Goal: Task Accomplishment & Management: Use online tool/utility

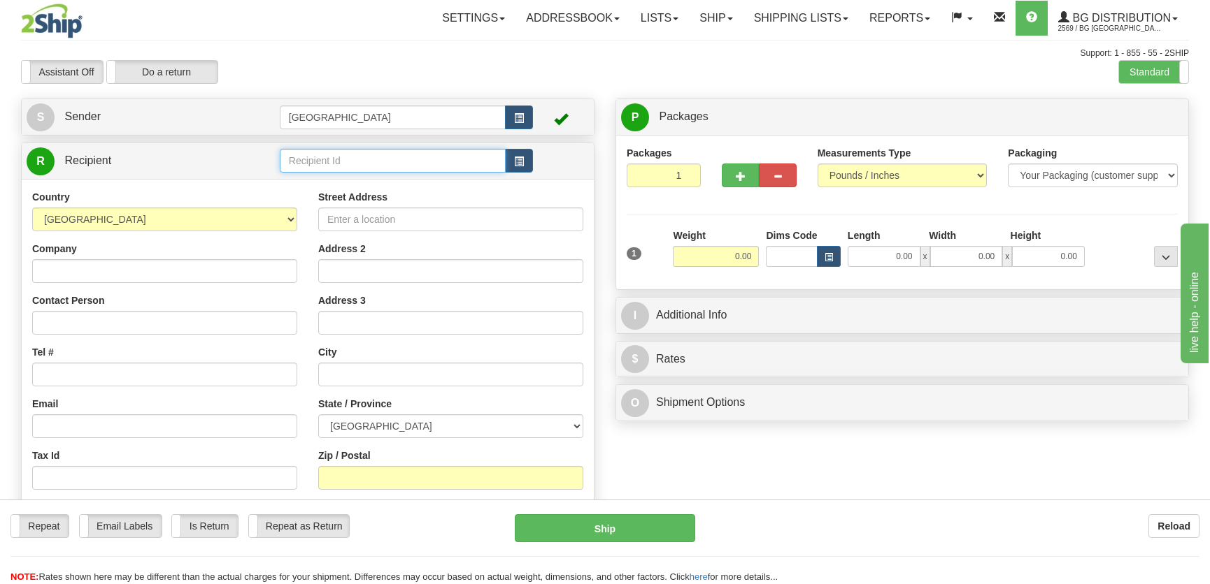
click at [332, 162] on input "text" at bounding box center [393, 161] width 226 height 24
type input "20174"
click at [1154, 77] on label "Standard" at bounding box center [1153, 72] width 69 height 22
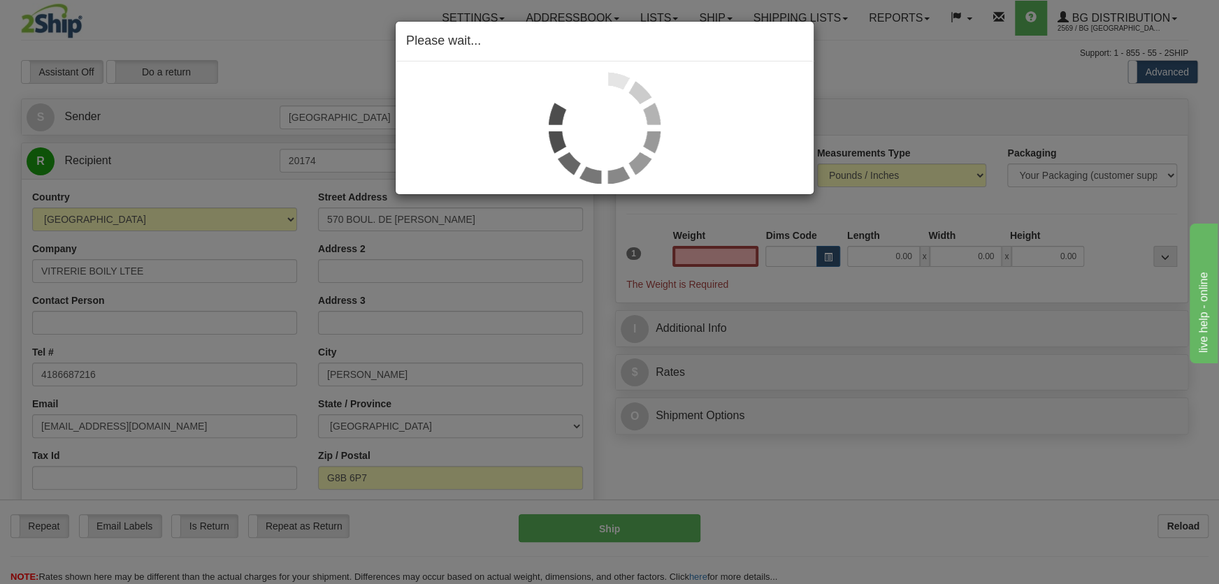
type input "0.00"
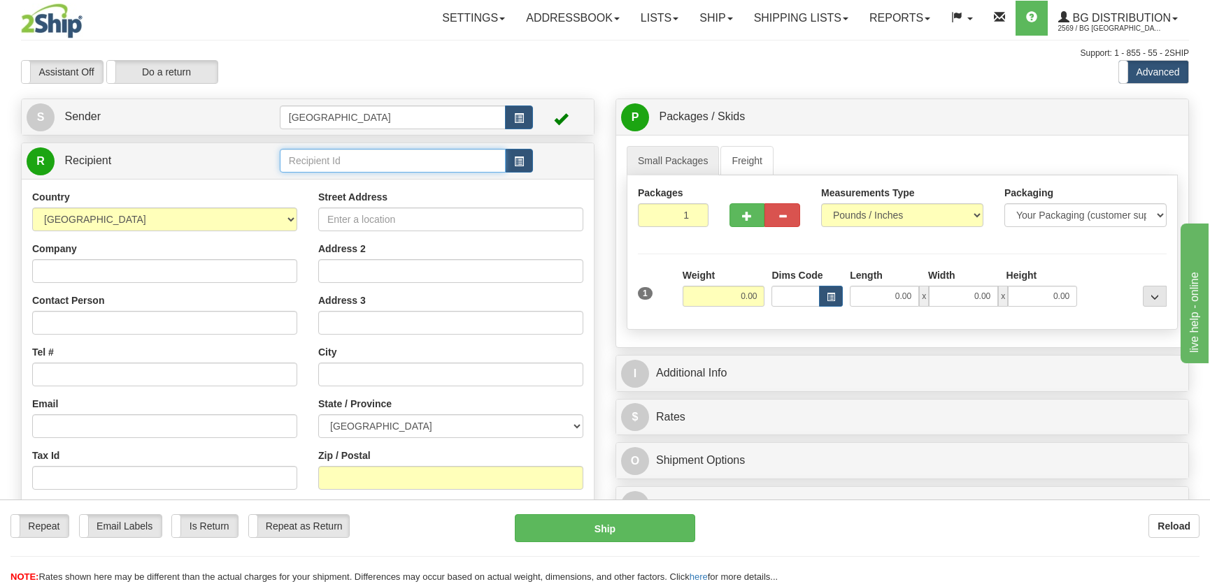
click at [363, 160] on input "text" at bounding box center [393, 161] width 226 height 24
click at [362, 179] on div "20174" at bounding box center [389, 182] width 212 height 15
type input "20174"
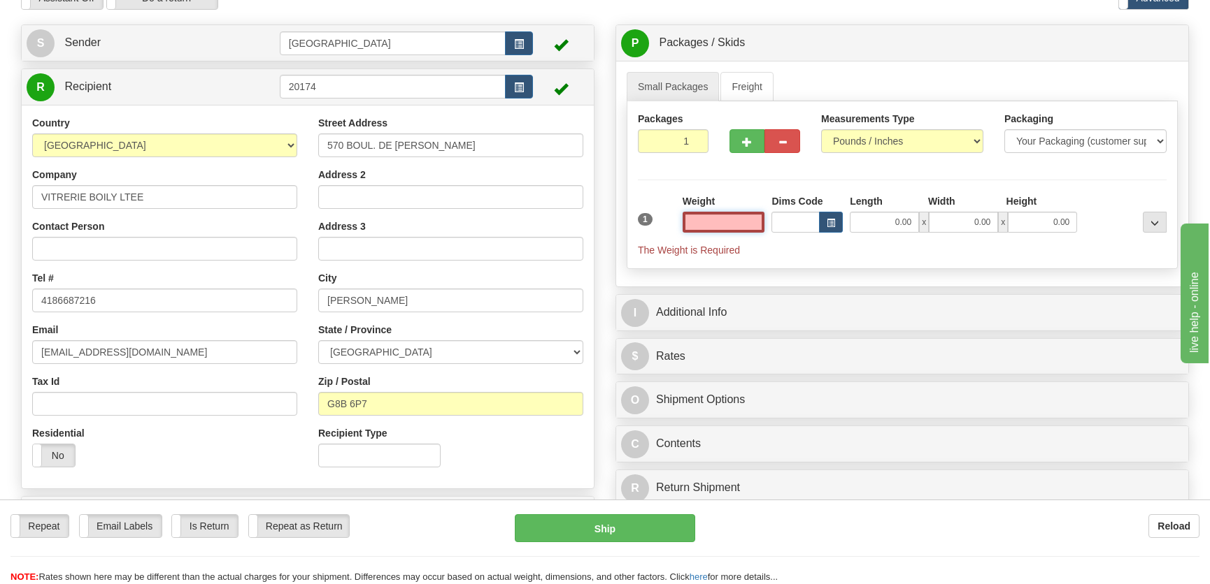
scroll to position [190, 0]
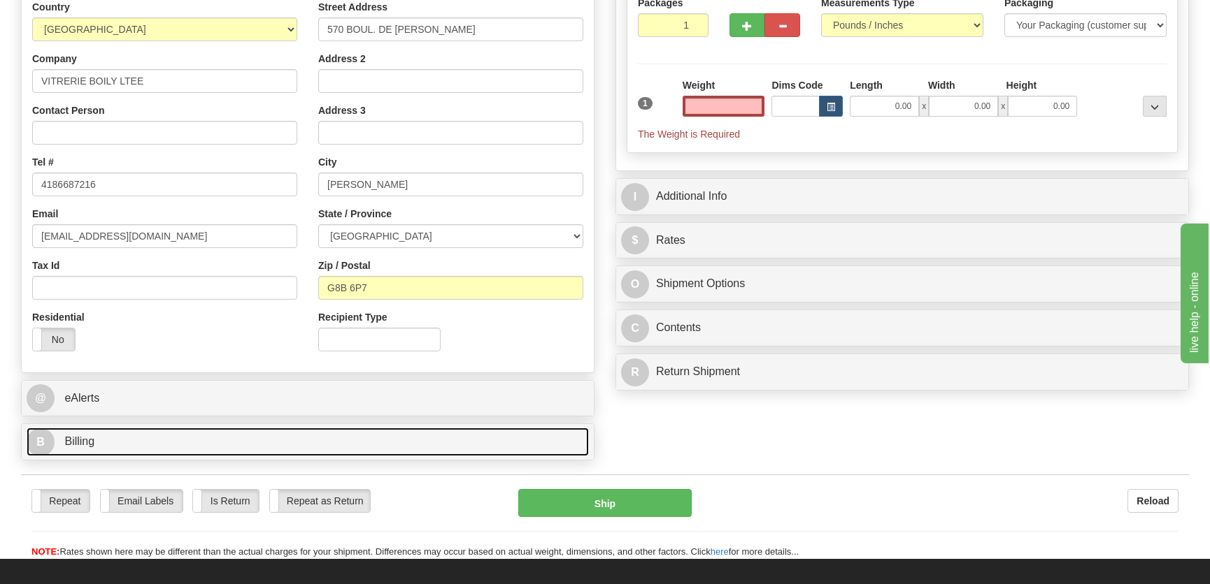
type input "0.00"
click at [337, 442] on link "B Billing" at bounding box center [308, 442] width 562 height 29
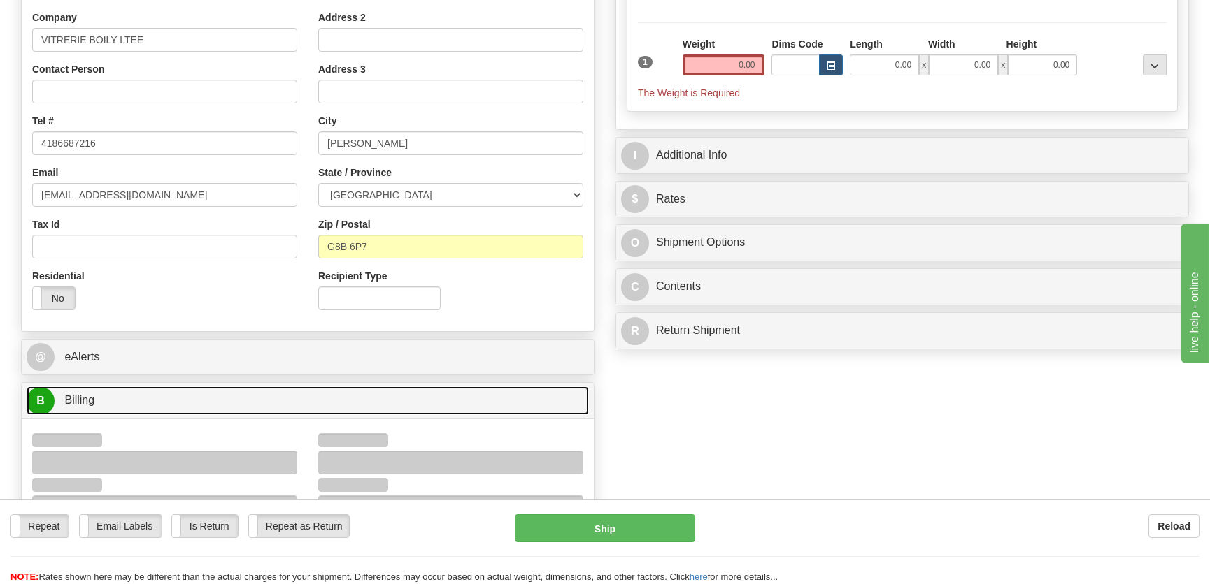
scroll to position [254, 0]
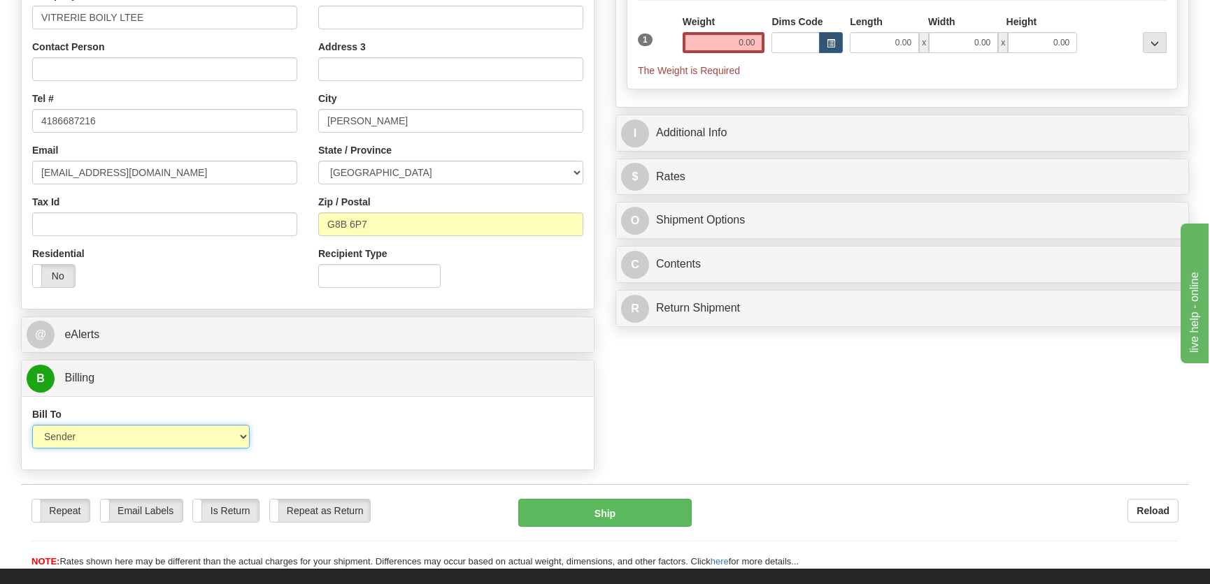
drag, startPoint x: 222, startPoint y: 432, endPoint x: 231, endPoint y: 436, distance: 9.1
click at [222, 432] on select "Sender Recipient Third Party Collect" at bounding box center [140, 437] width 217 height 24
select select "2"
click at [32, 425] on select "Sender Recipient Third Party Collect" at bounding box center [140, 437] width 217 height 24
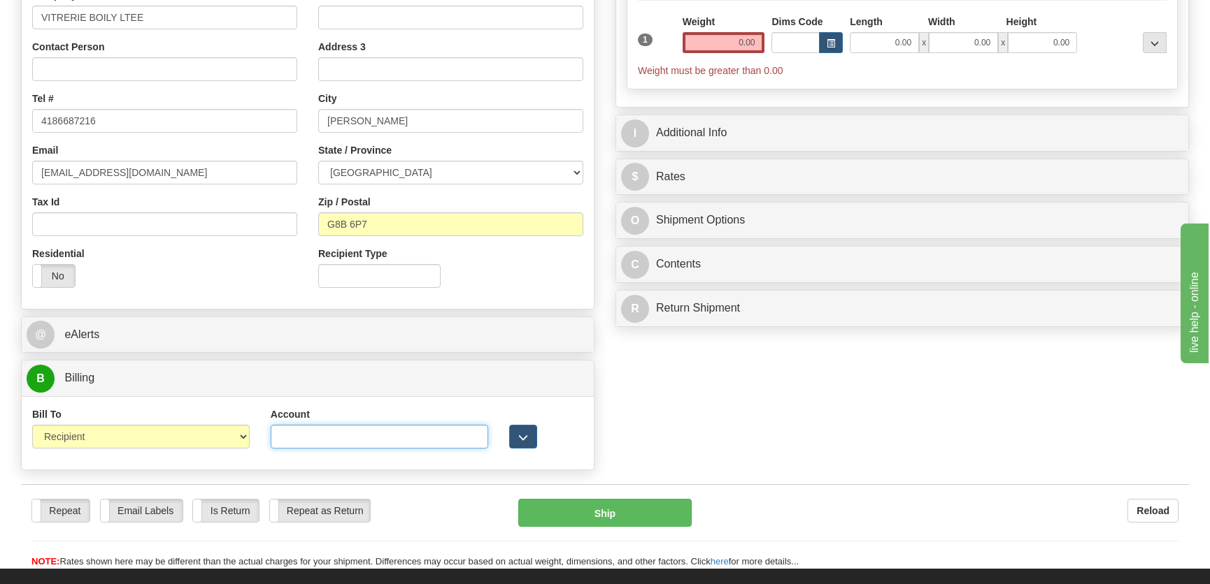
click at [315, 446] on input "Account" at bounding box center [379, 437] width 217 height 24
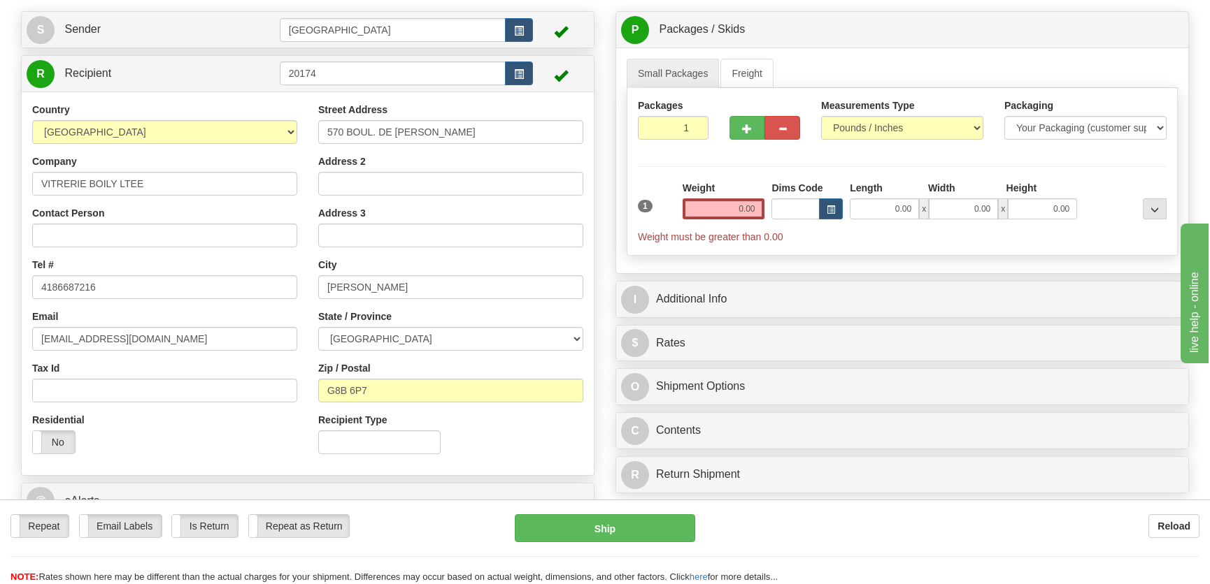
scroll to position [0, 0]
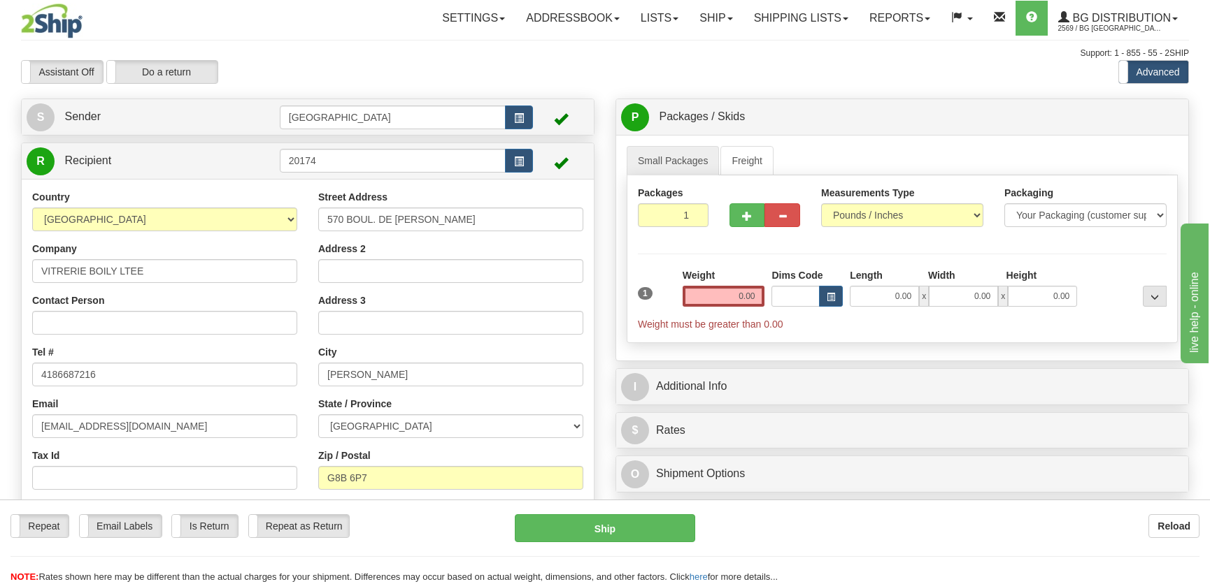
type input "406430"
click at [888, 292] on input "0.00" at bounding box center [883, 296] width 69 height 21
type input "21.00"
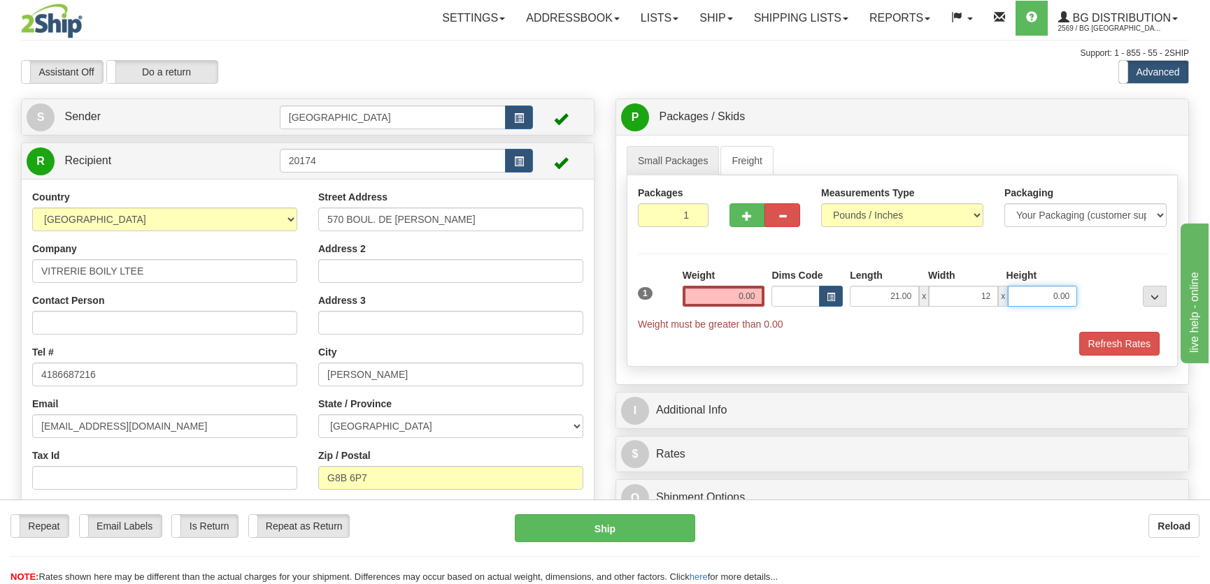
type input "12.00"
type input "7.00"
click at [741, 287] on input "0.00" at bounding box center [723, 296] width 82 height 21
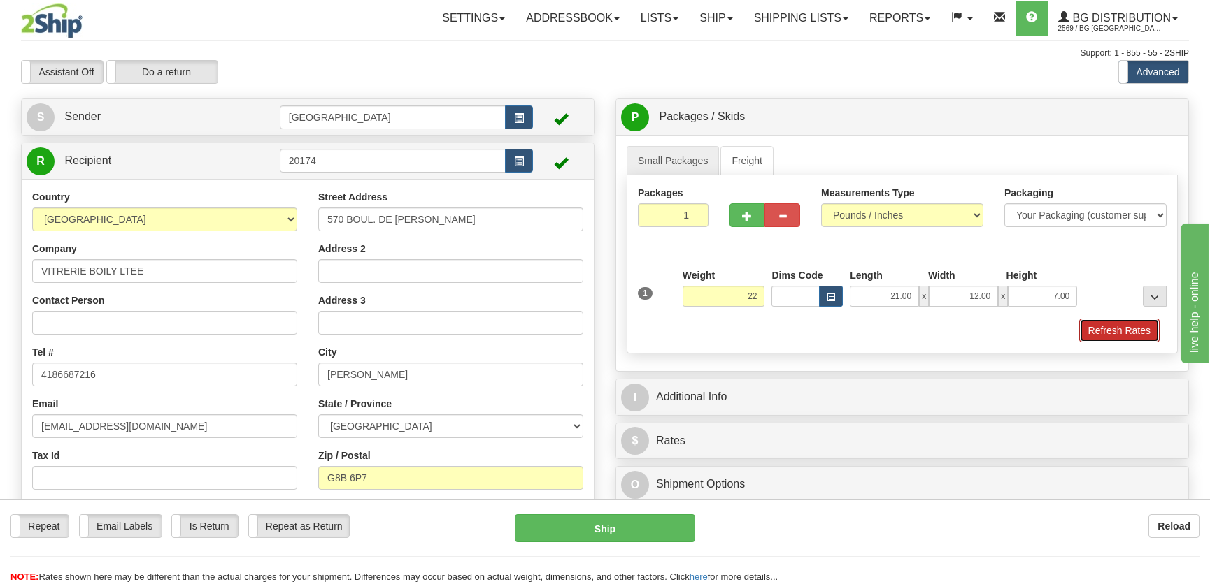
click at [1084, 330] on button "Refresh Rates" at bounding box center [1119, 331] width 80 height 24
type input "22.00"
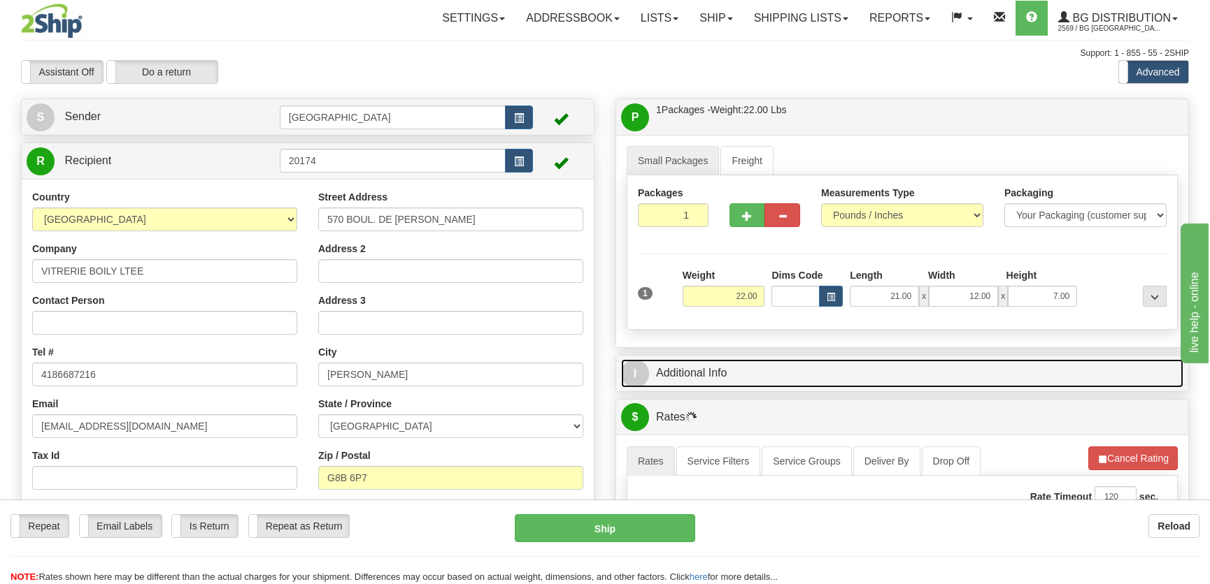
click at [1039, 373] on link "I Additional Info" at bounding box center [902, 373] width 562 height 29
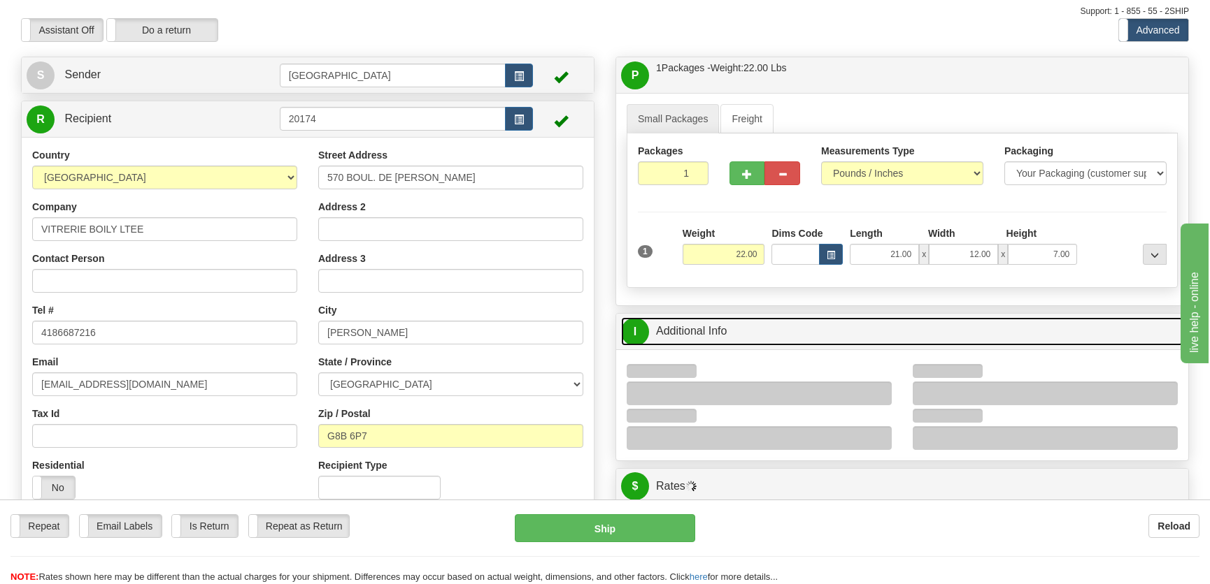
scroll to position [190, 0]
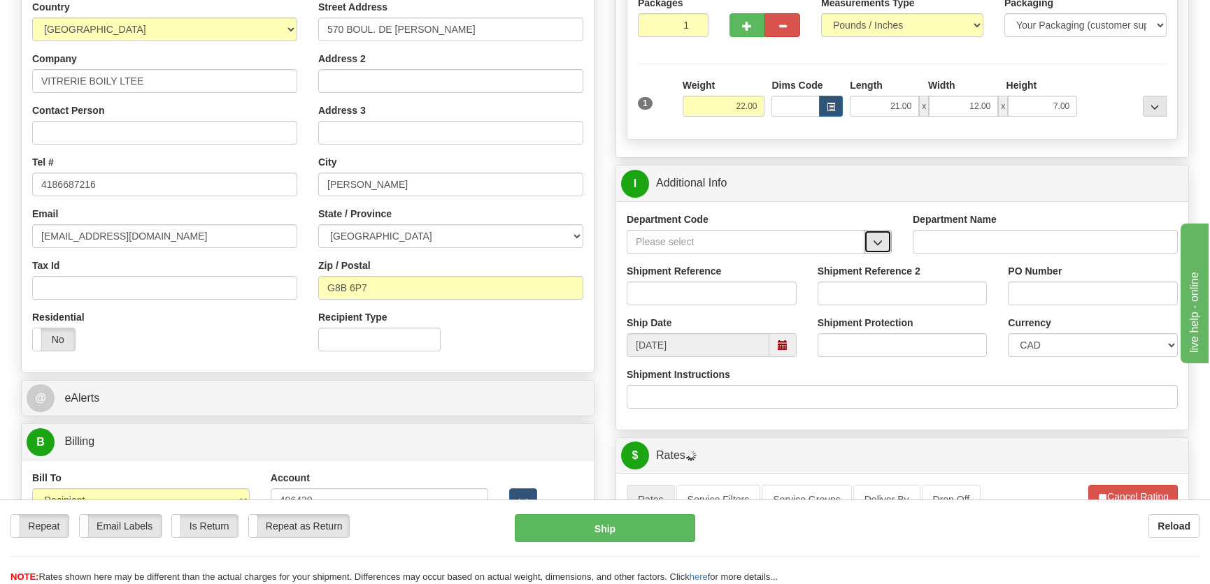
click at [881, 234] on button "button" at bounding box center [877, 242] width 28 height 24
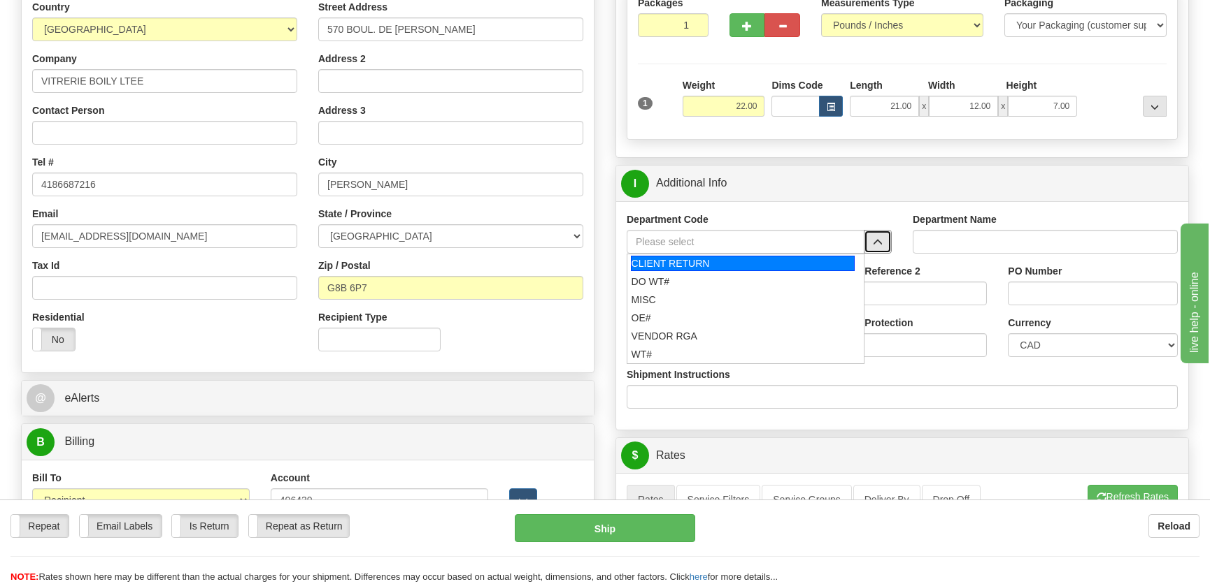
click at [714, 268] on div "CLIENT RETURN" at bounding box center [743, 263] width 224 height 15
type input "CLIENT RETURN"
type input "RETURN LABELS"
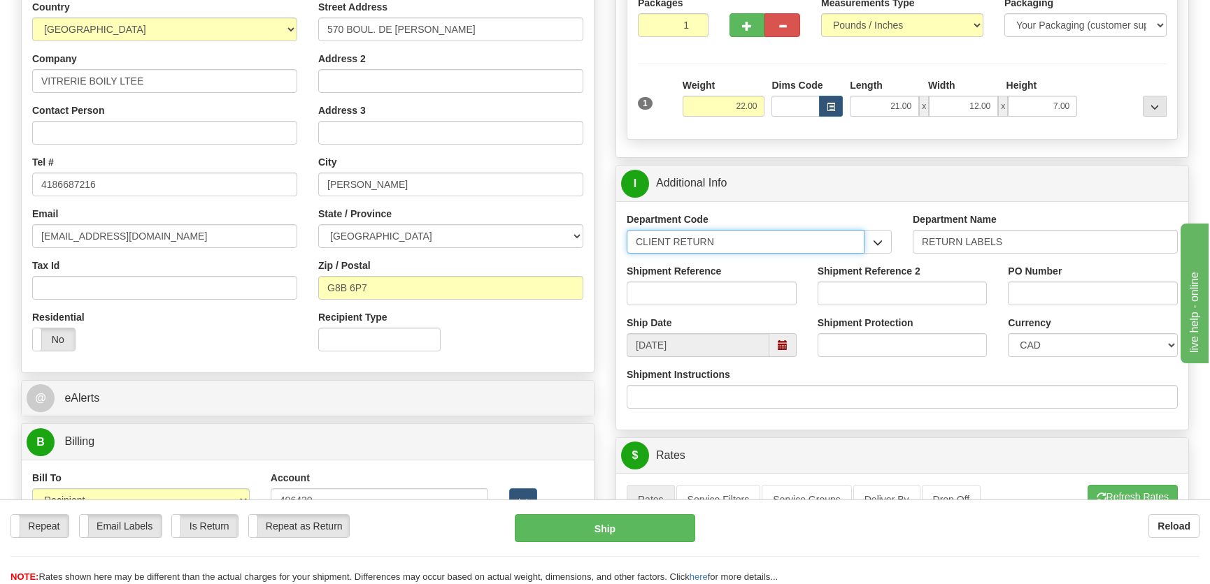
click at [724, 240] on input "CLIENT RETURN" at bounding box center [745, 242] width 238 height 24
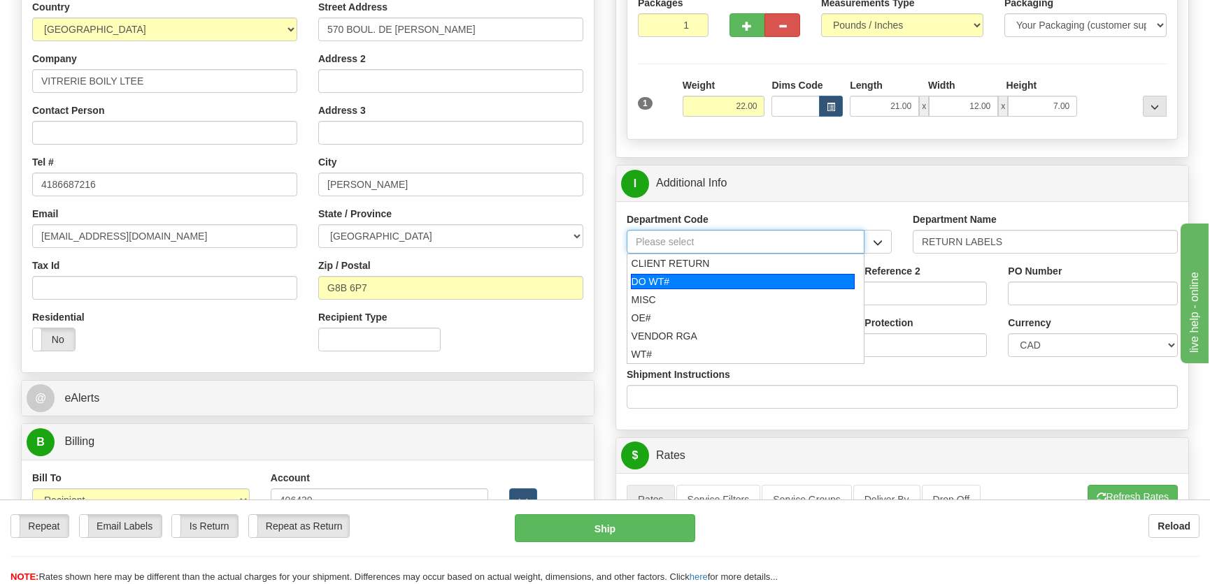
click at [722, 285] on div "DO WT#" at bounding box center [743, 281] width 224 height 15
type input "DO WT#"
type input "DIRECT ORDERS"
type input "DO WT#"
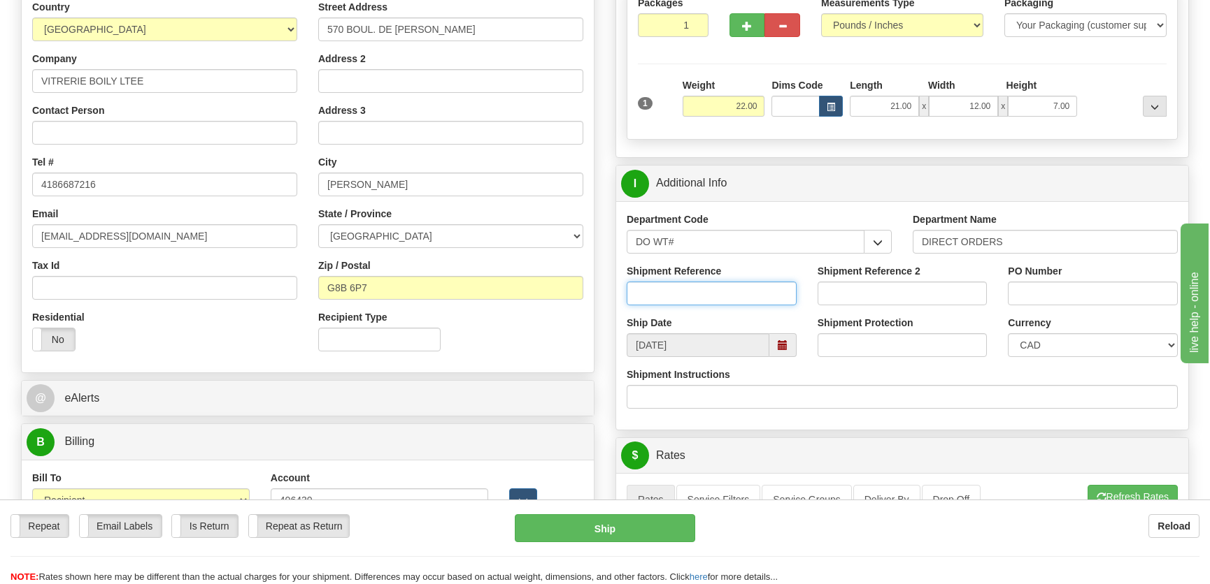
click at [720, 282] on input "Shipment Reference" at bounding box center [711, 294] width 170 height 24
type input "166996-00"
click at [1068, 292] on input "PO Number" at bounding box center [1092, 294] width 170 height 24
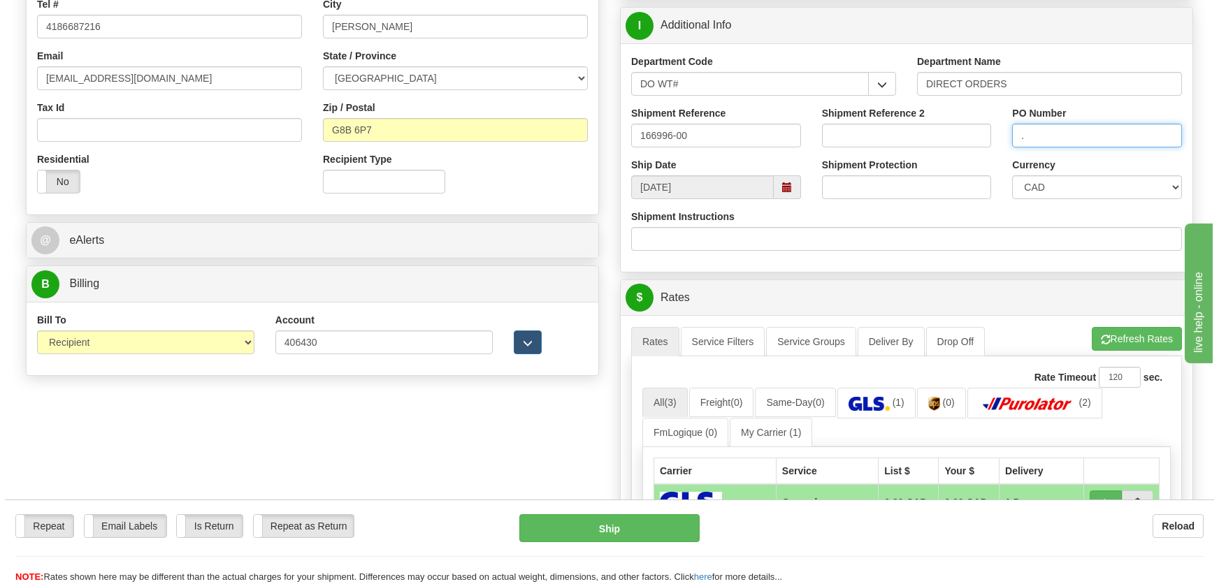
scroll to position [572, 0]
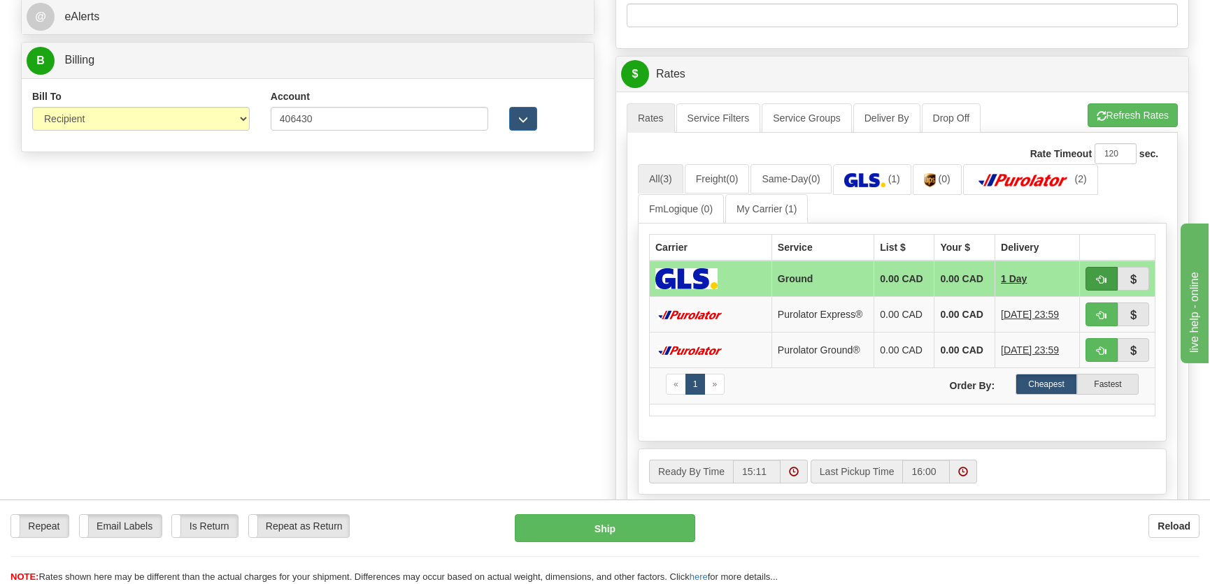
type input "."
click at [1090, 273] on button "button" at bounding box center [1101, 279] width 32 height 24
type input "1"
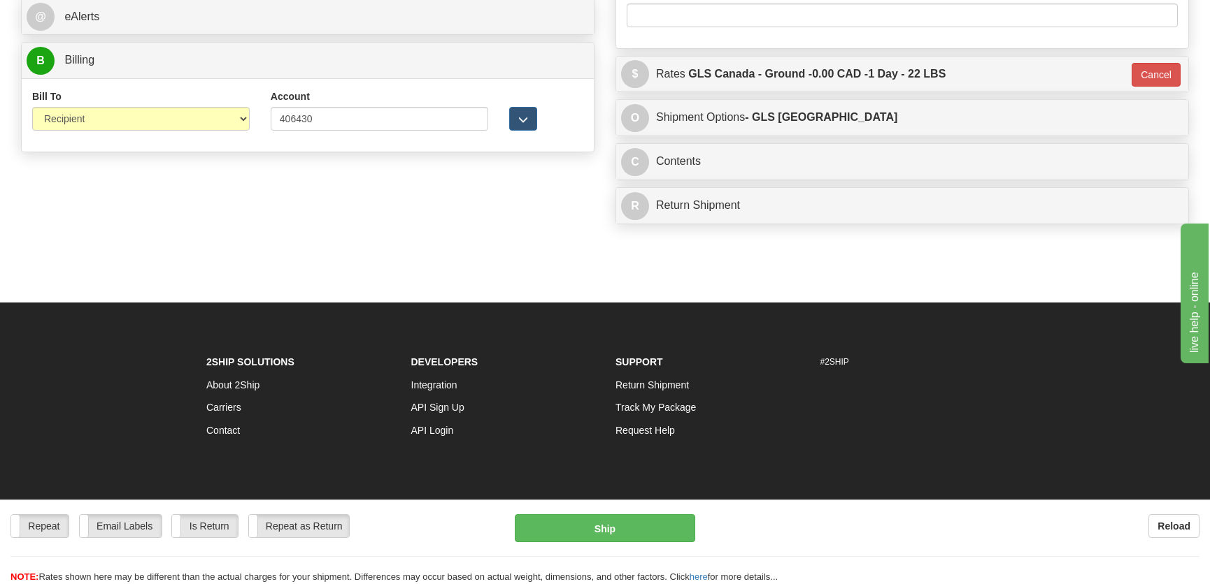
drag, startPoint x: 608, startPoint y: 510, endPoint x: 610, endPoint y: 527, distance: 17.7
click at [608, 510] on div "Repeat Repeat Email Labels Email Labels Edit Is Return Is Return Repeat as Retu…" at bounding box center [605, 542] width 1210 height 85
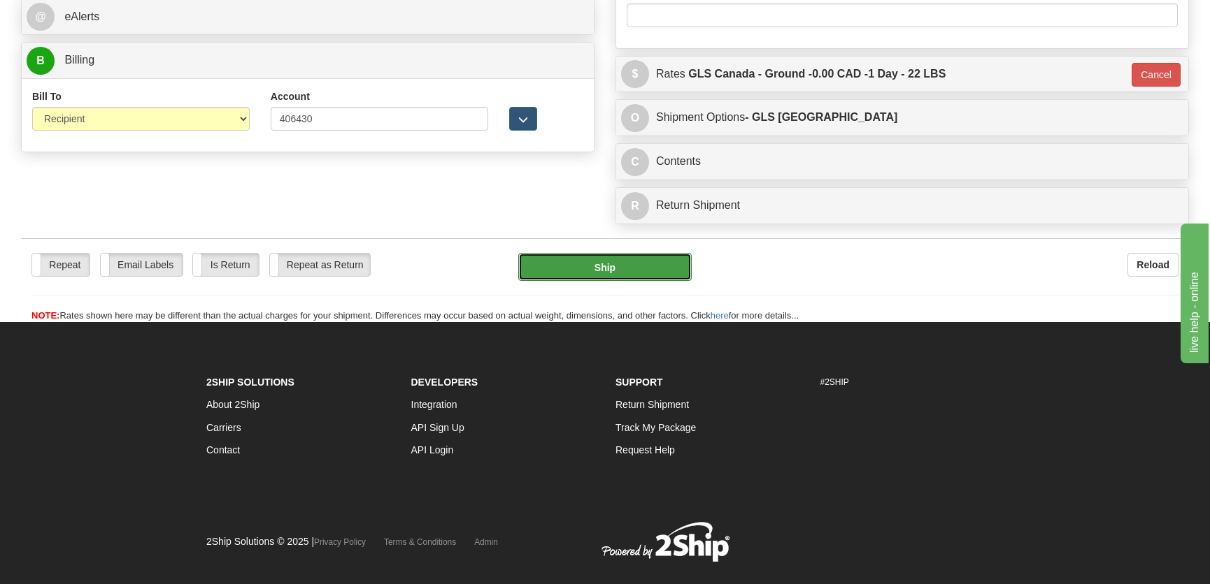
click at [622, 273] on button "Ship" at bounding box center [604, 267] width 173 height 28
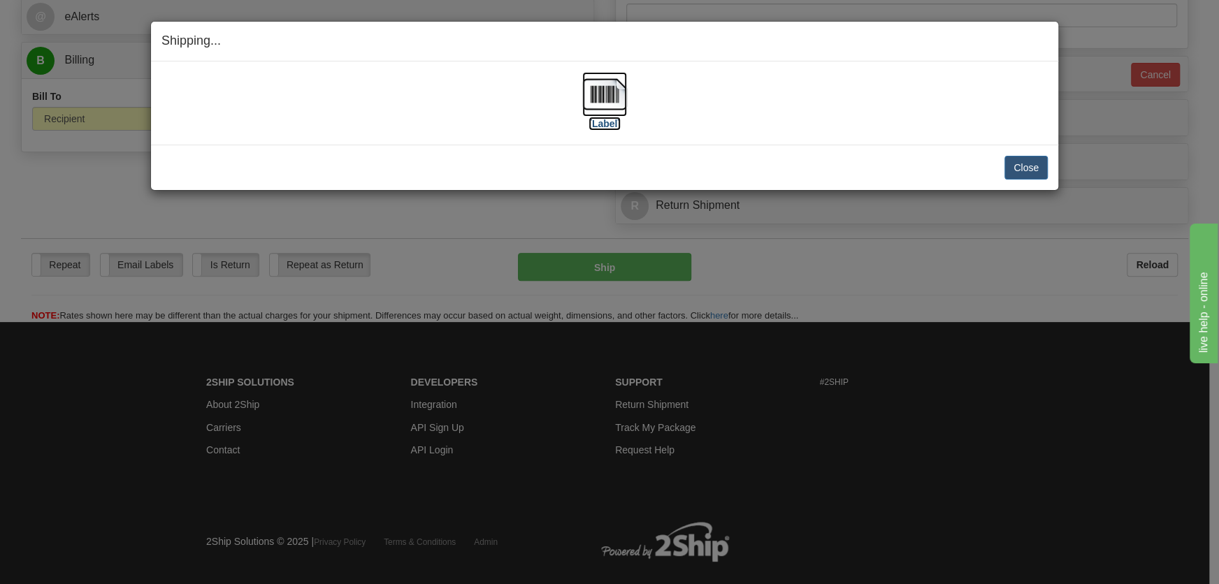
click at [608, 113] on img at bounding box center [604, 94] width 45 height 45
click at [1027, 173] on button "Close" at bounding box center [1026, 168] width 43 height 24
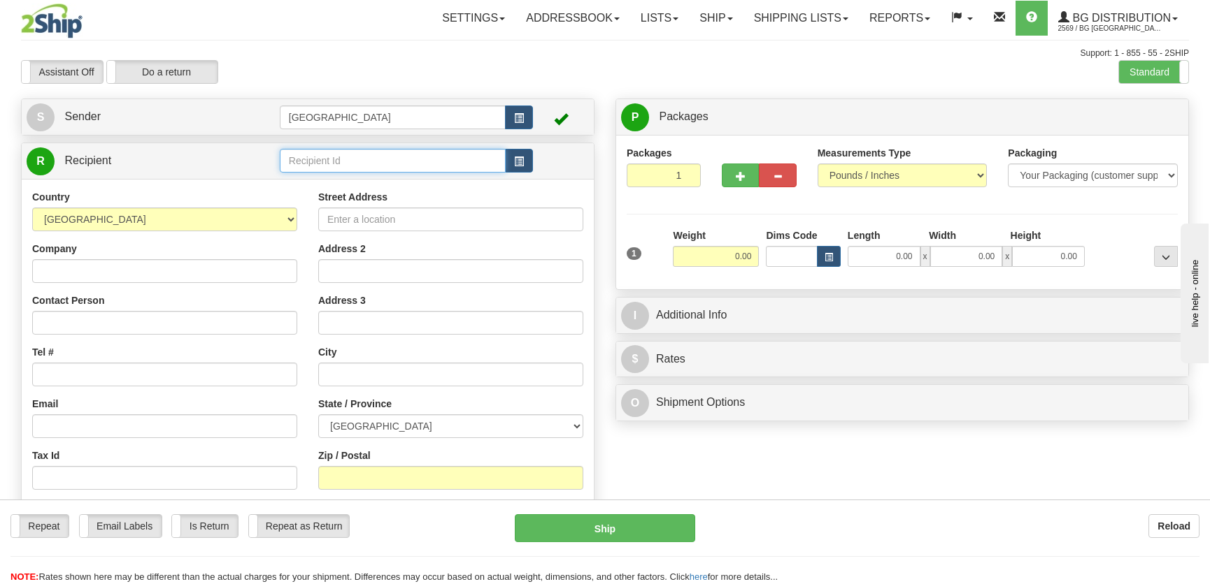
click at [378, 157] on input "text" at bounding box center [393, 161] width 226 height 24
click at [425, 189] on div "5009" at bounding box center [389, 182] width 212 height 15
type input "5009"
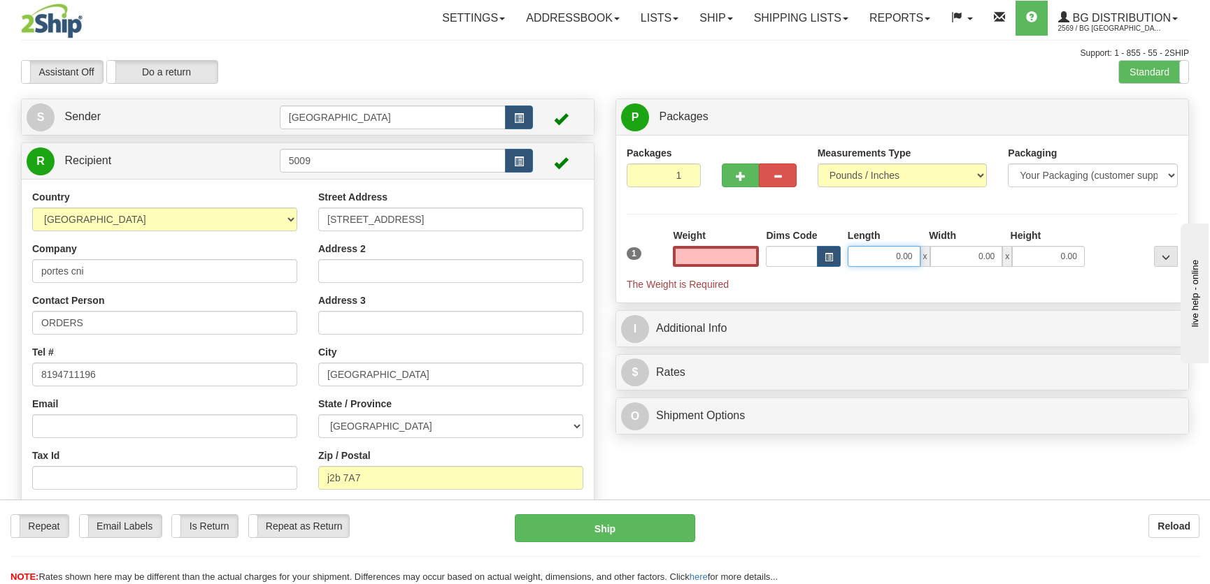
type input "0.00"
click at [901, 262] on input "0.00" at bounding box center [883, 256] width 73 height 21
type input "12.00"
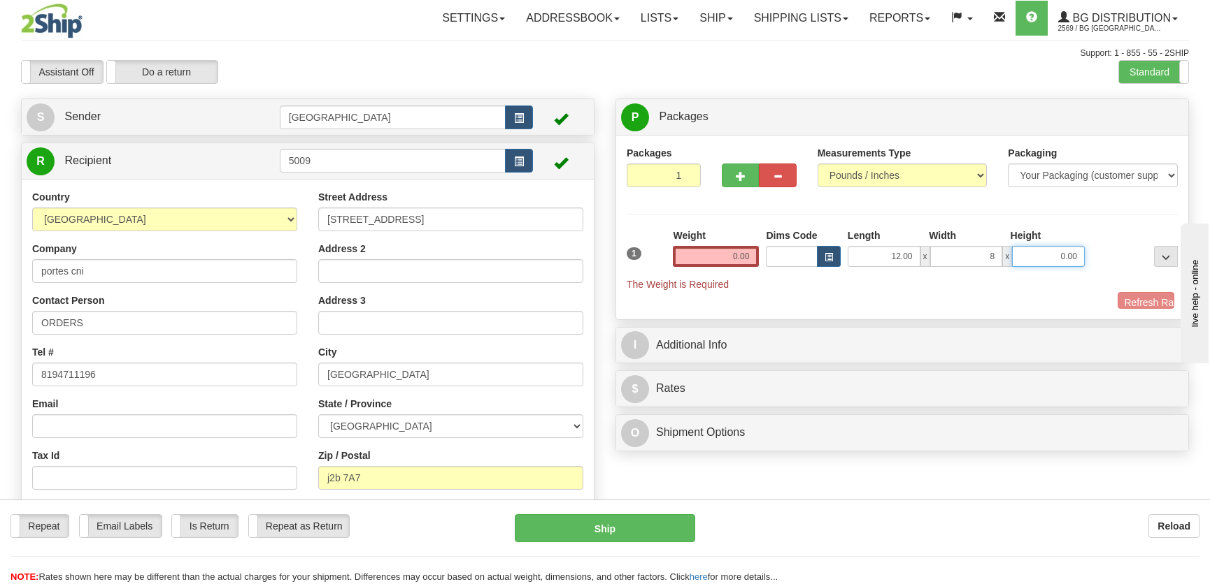
type input "8.00"
type input "7.00"
click at [738, 259] on input "0.00" at bounding box center [716, 256] width 86 height 21
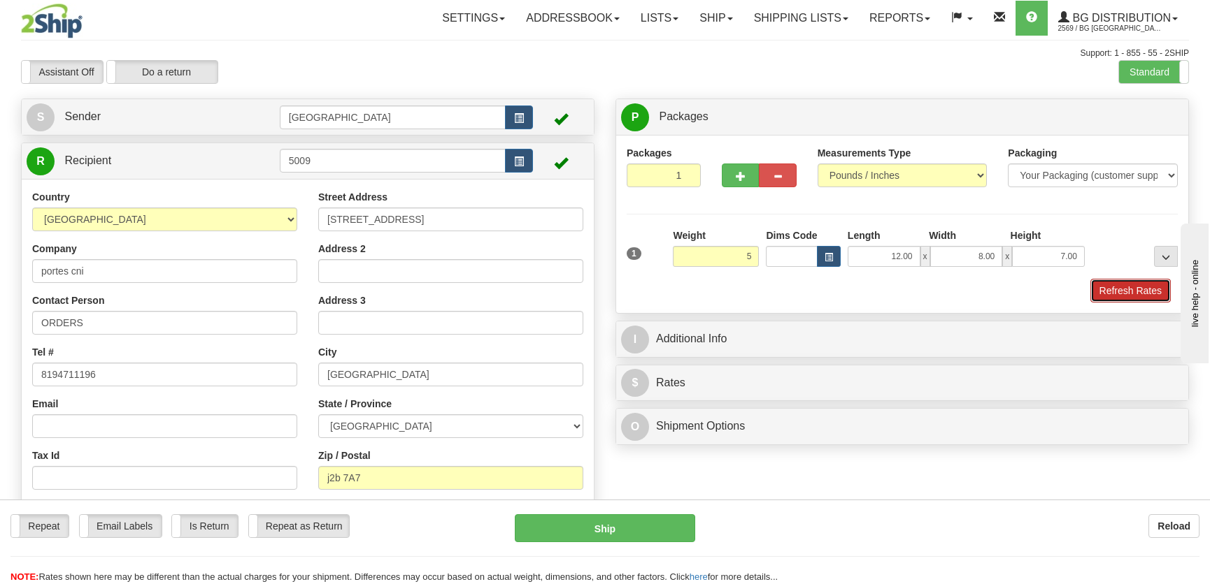
click at [1110, 285] on button "Refresh Rates" at bounding box center [1130, 291] width 80 height 24
type input "5.00"
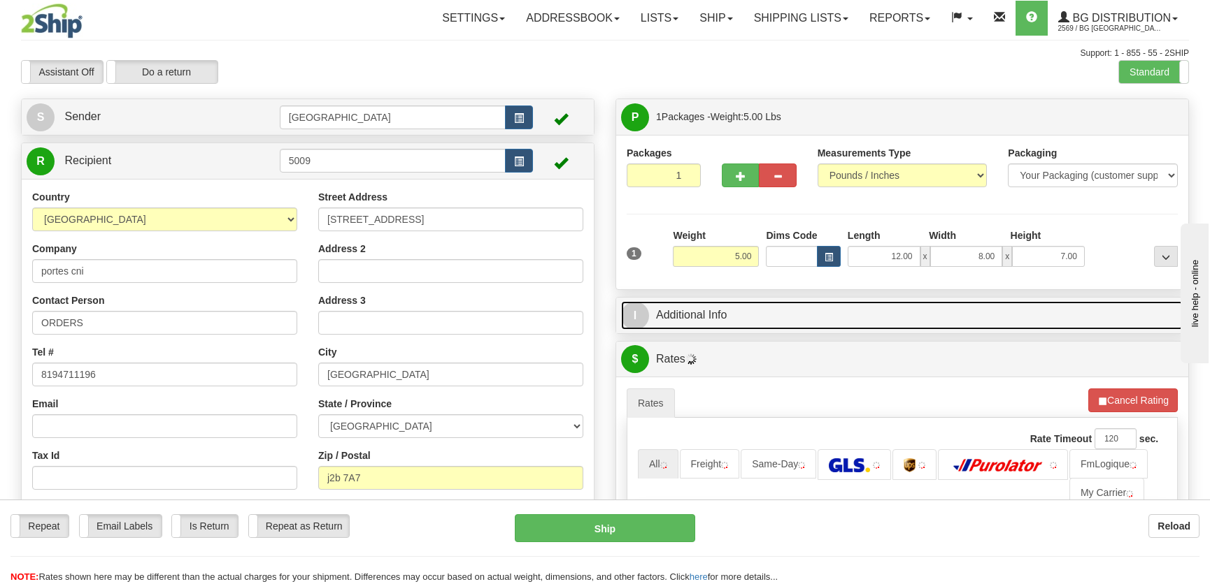
click at [1029, 320] on link "I Additional Info" at bounding box center [902, 315] width 562 height 29
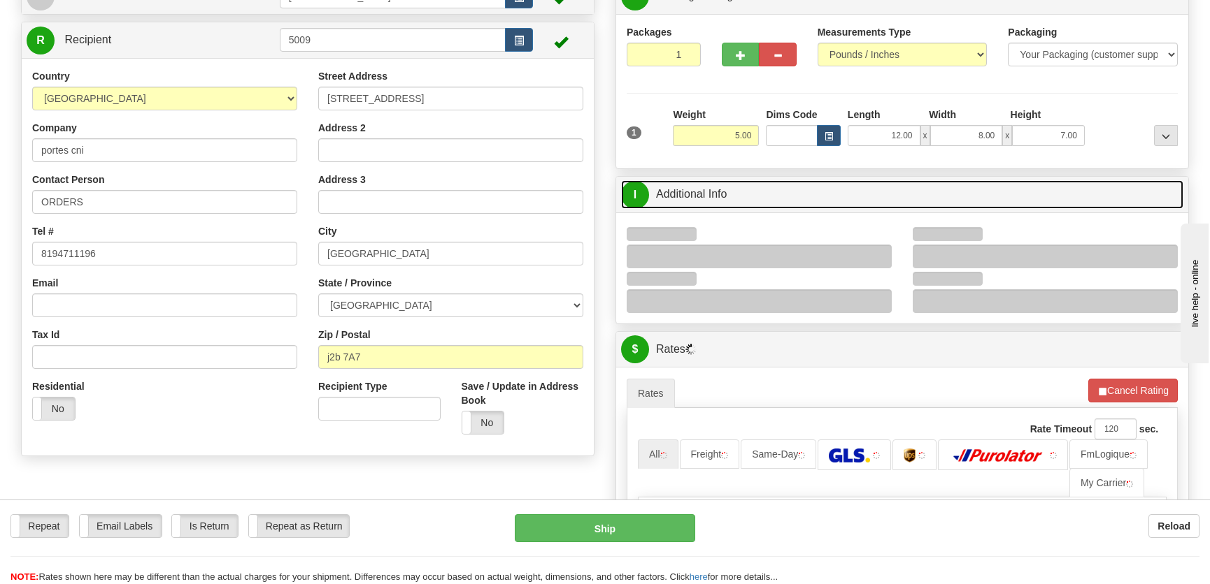
scroll to position [127, 0]
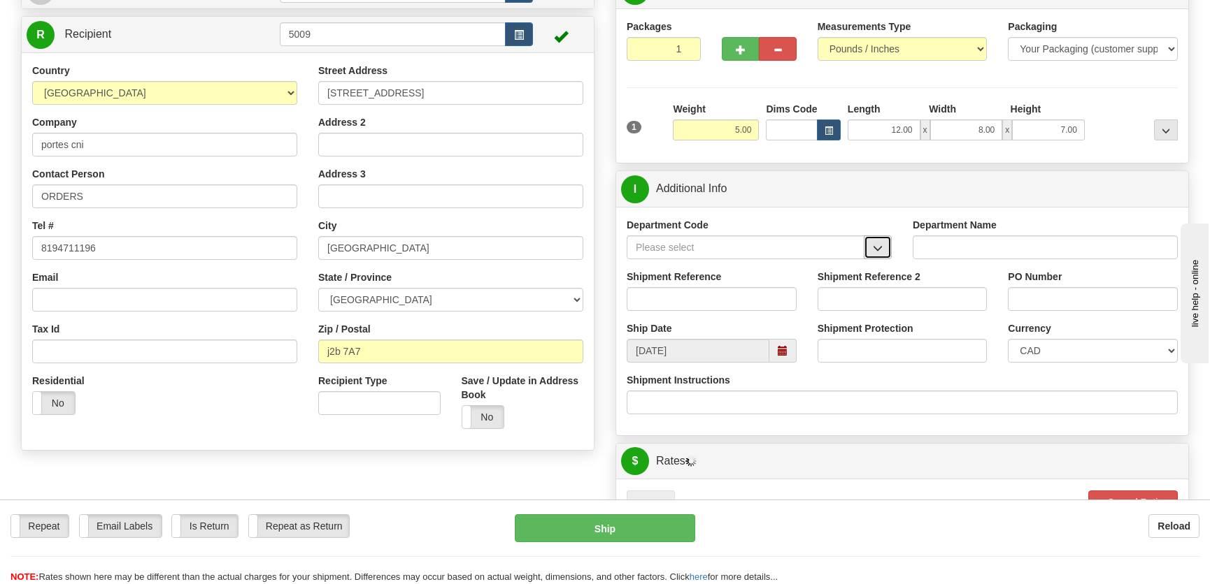
click at [878, 244] on span "button" at bounding box center [878, 248] width 10 height 9
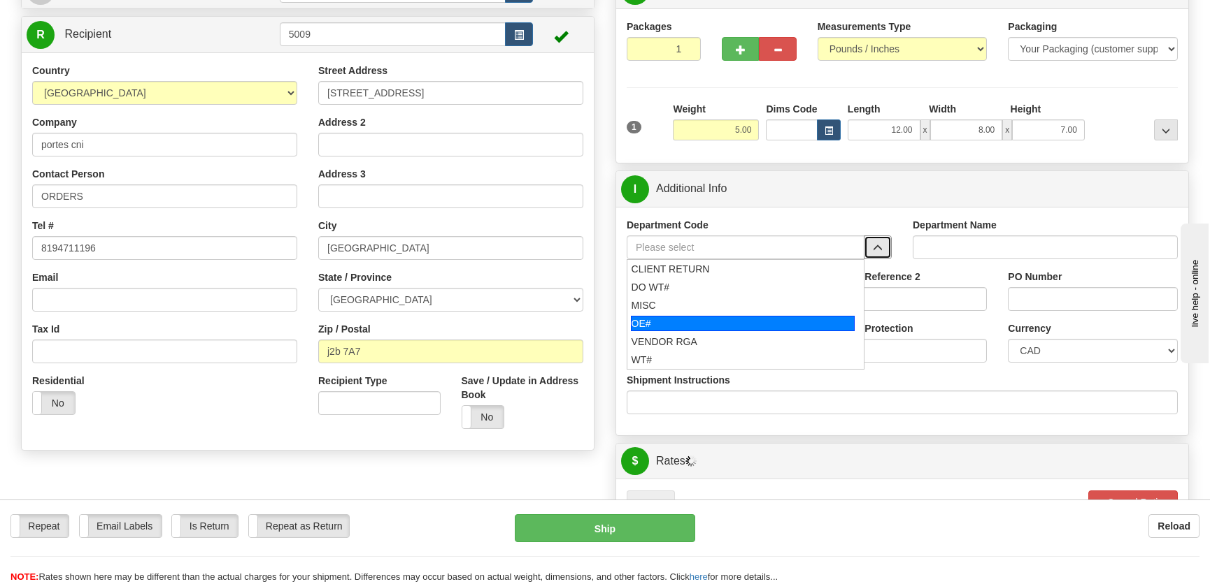
click at [699, 324] on div "OE#" at bounding box center [743, 323] width 224 height 15
type input "OE#"
type input "ORDERS"
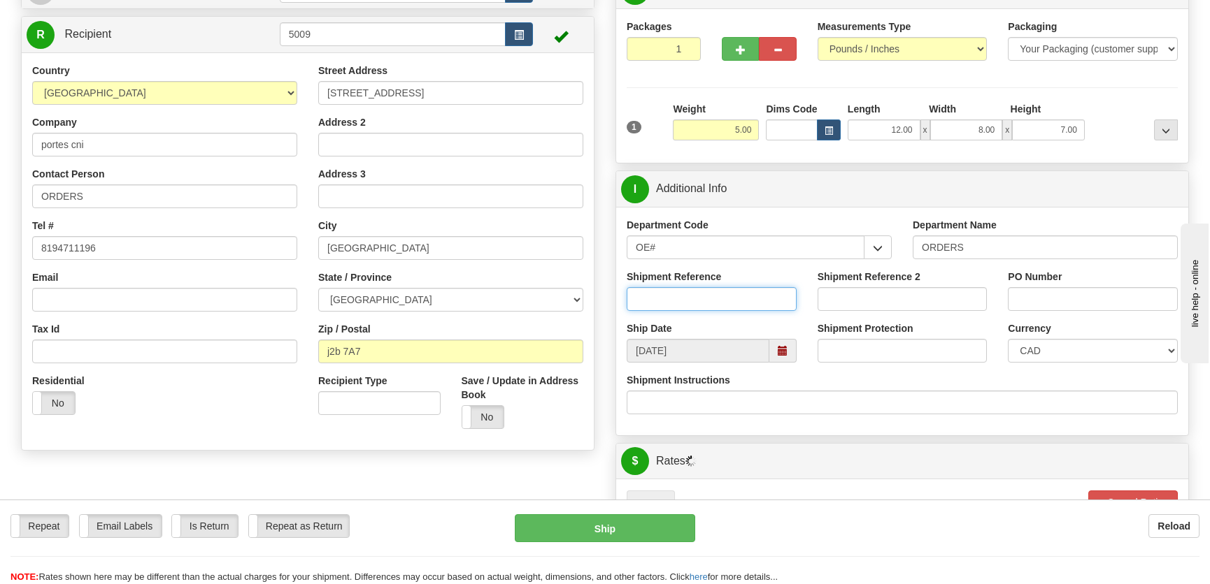
click at [716, 294] on input "Shipment Reference" at bounding box center [711, 299] width 170 height 24
type input "50323532-00"
click at [1106, 297] on input "PO Number" at bounding box center [1092, 299] width 170 height 24
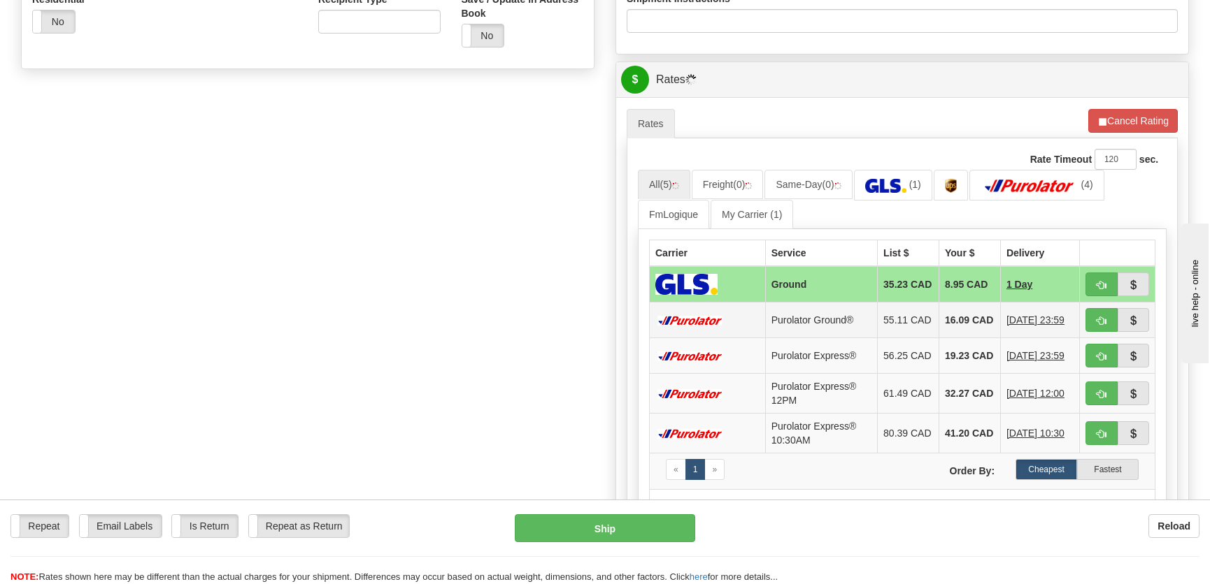
scroll to position [572, 0]
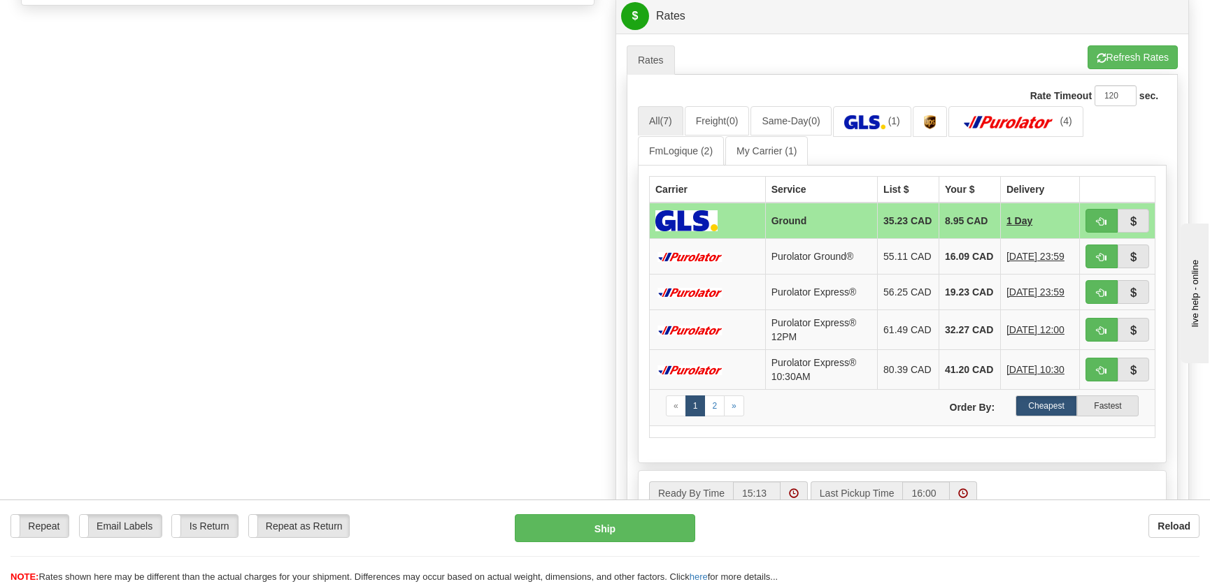
type input "."
click at [1100, 220] on span "button" at bounding box center [1101, 221] width 10 height 9
type input "1"
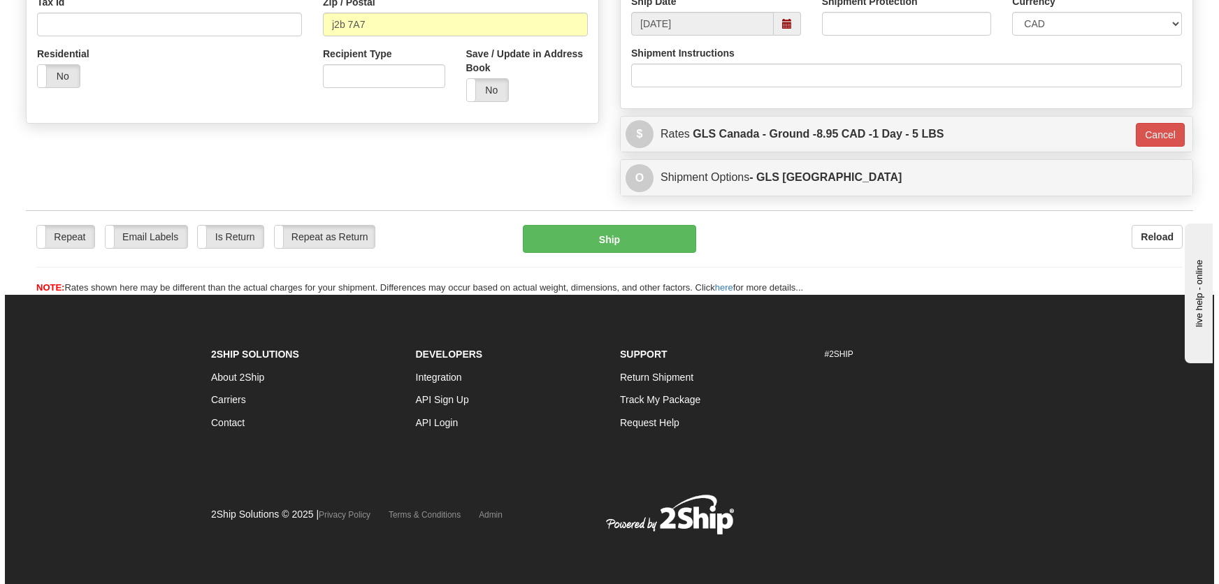
scroll to position [454, 0]
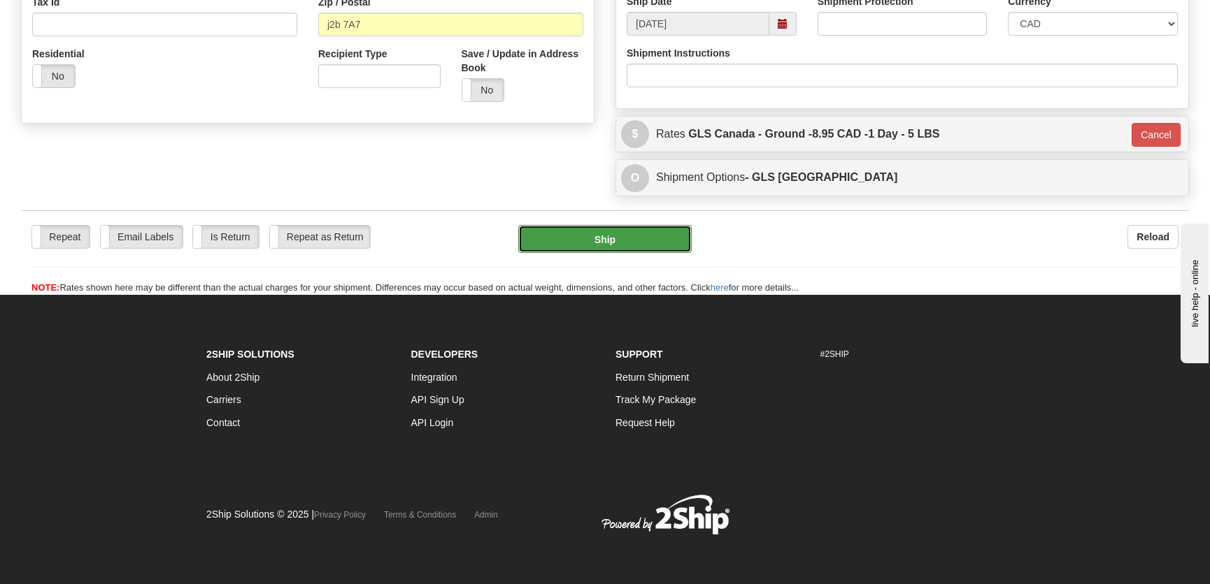
click at [683, 246] on button "Ship" at bounding box center [604, 239] width 173 height 28
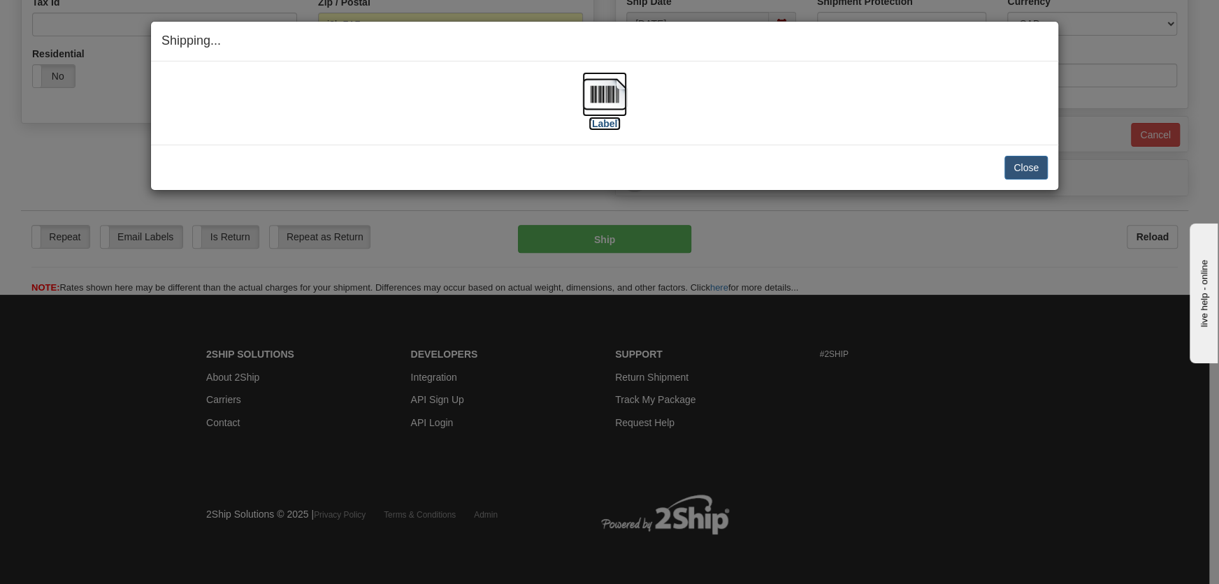
click at [609, 88] on img at bounding box center [604, 94] width 45 height 45
click at [1026, 164] on button "Close" at bounding box center [1026, 168] width 43 height 24
